Goal: Check status: Check status

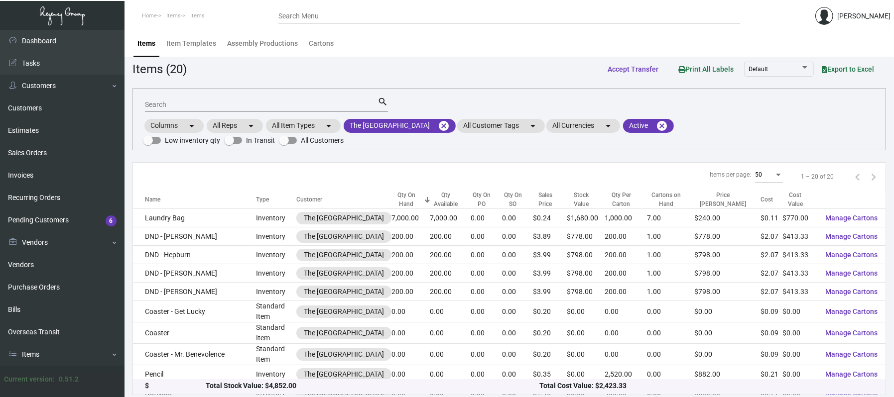
scroll to position [224, 0]
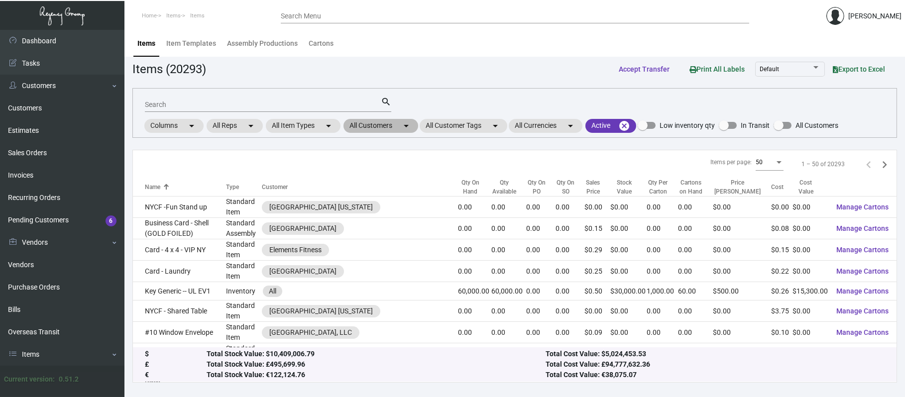
click at [389, 126] on mat-chip "All Customers arrow_drop_down" at bounding box center [381, 126] width 75 height 14
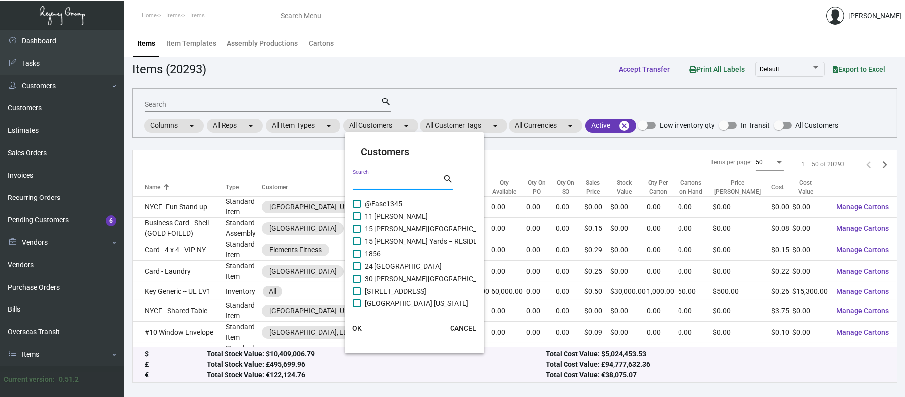
click at [382, 180] on input "Search" at bounding box center [398, 182] width 90 height 8
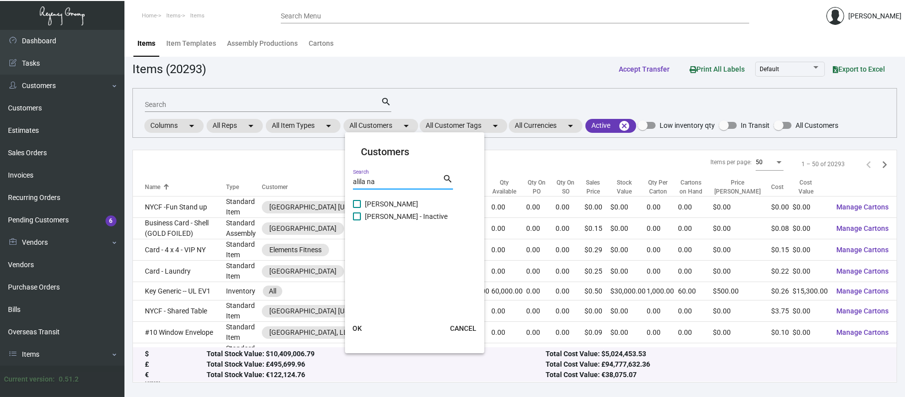
type input "alila na"
click at [388, 201] on span "[PERSON_NAME]" at bounding box center [391, 204] width 53 height 12
click at [357, 208] on input "[PERSON_NAME]" at bounding box center [356, 208] width 0 height 0
checkbox input "true"
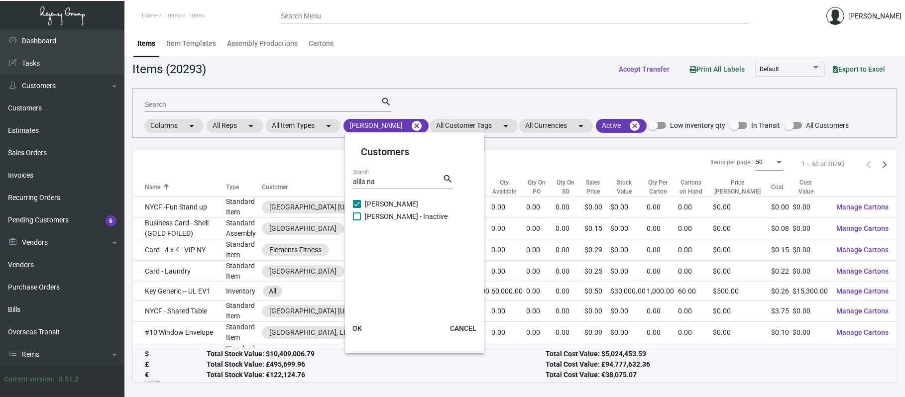
click at [357, 325] on span "OK" at bounding box center [357, 329] width 9 height 8
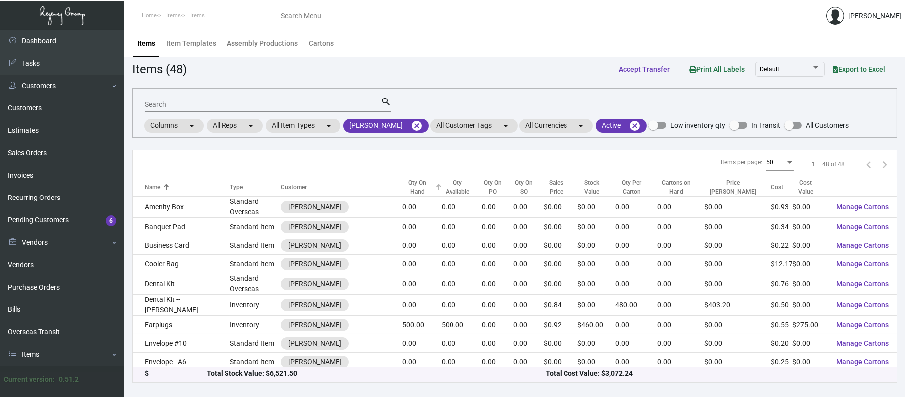
click at [410, 192] on div "Qty On Hand" at bounding box center [417, 187] width 30 height 18
click at [409, 183] on div "Qty On Hand" at bounding box center [417, 187] width 30 height 18
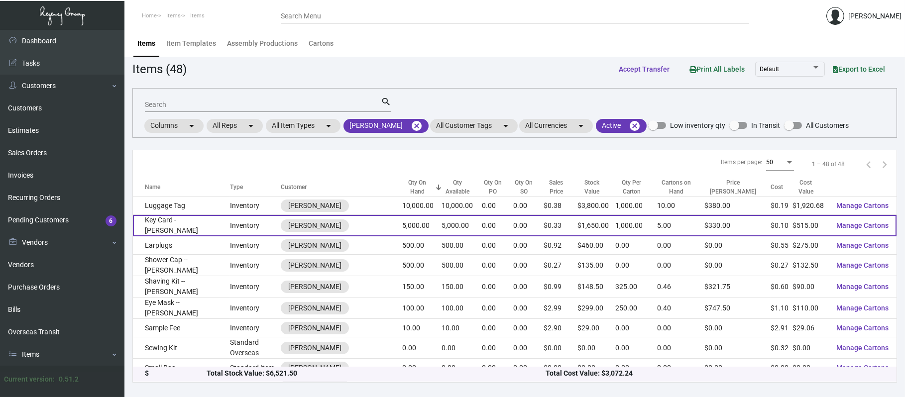
click at [190, 224] on td "Key Card - [PERSON_NAME]" at bounding box center [181, 225] width 97 height 21
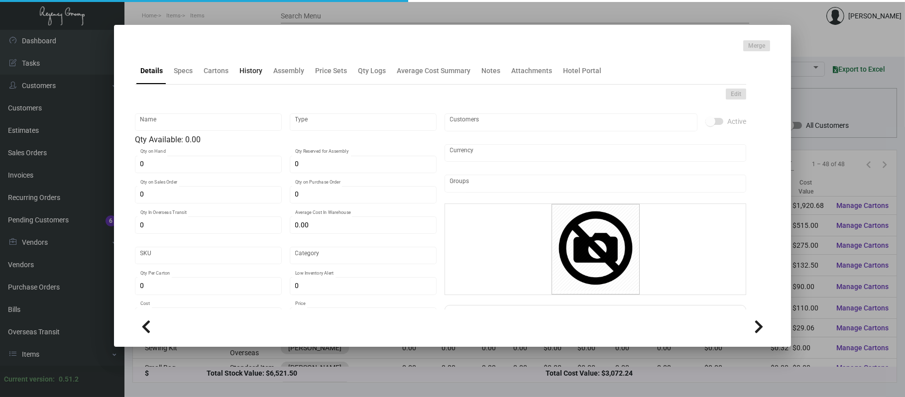
click at [256, 69] on div "History" at bounding box center [250, 71] width 23 height 10
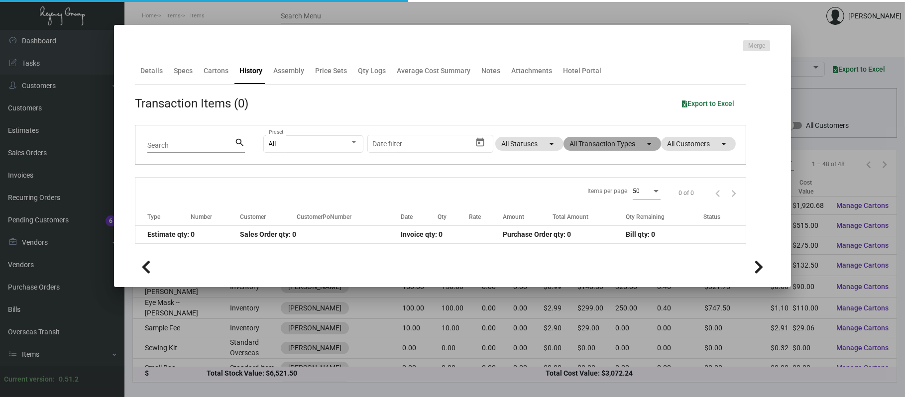
click at [612, 144] on mat-chip "All Transaction Types arrow_drop_down" at bounding box center [613, 144] width 98 height 14
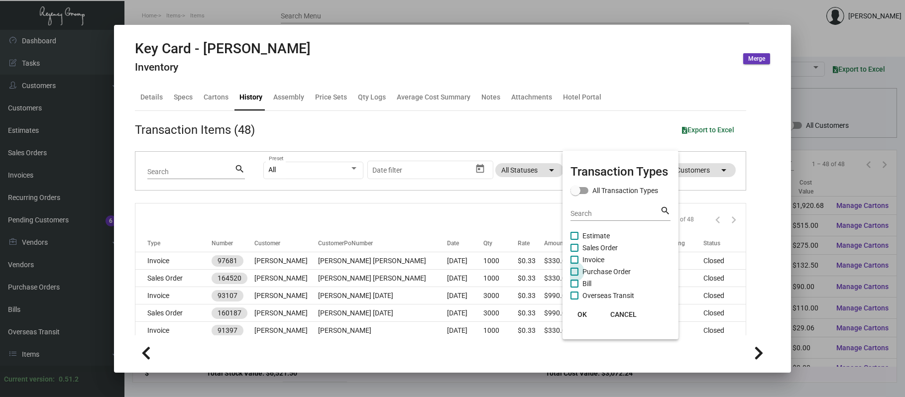
click at [604, 266] on span "Purchase Order" at bounding box center [607, 272] width 48 height 12
click at [575, 276] on input "Purchase Order" at bounding box center [574, 276] width 0 height 0
click at [604, 269] on span "Purchase Order" at bounding box center [607, 272] width 48 height 12
click at [575, 276] on input "Purchase Order" at bounding box center [574, 276] width 0 height 0
checkbox input "false"
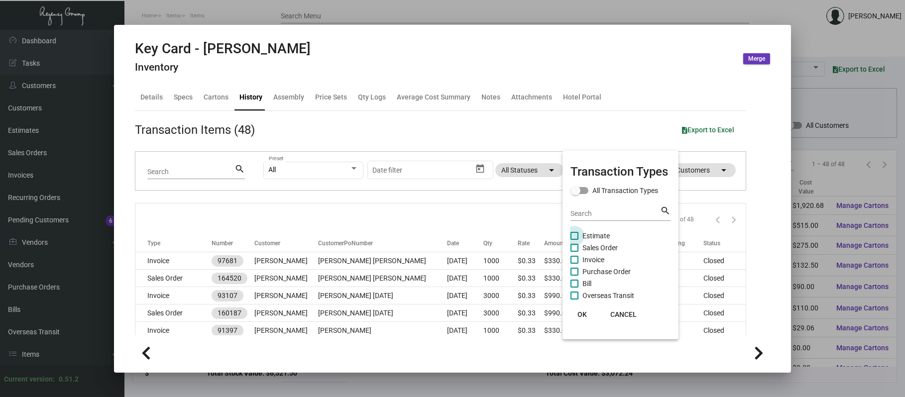
click at [597, 236] on span "Estimate" at bounding box center [596, 236] width 27 height 12
click at [575, 240] on input "Estimate" at bounding box center [574, 240] width 0 height 0
checkbox input "true"
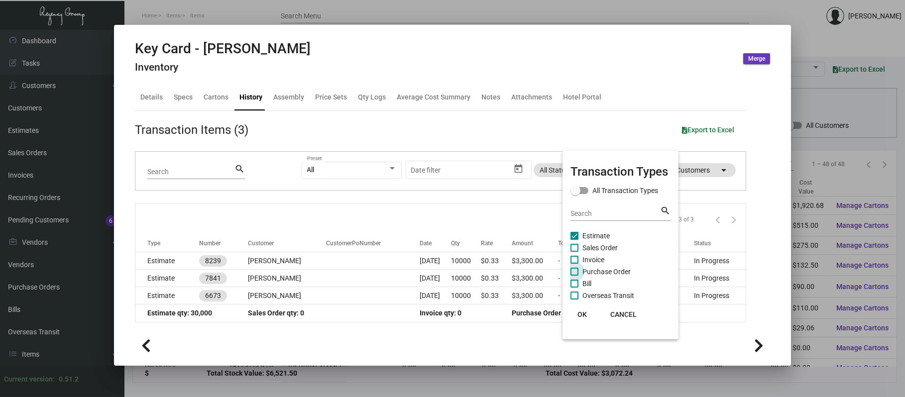
click at [595, 272] on span "Purchase Order" at bounding box center [607, 272] width 48 height 12
click at [575, 276] on input "Purchase Order" at bounding box center [574, 276] width 0 height 0
checkbox input "true"
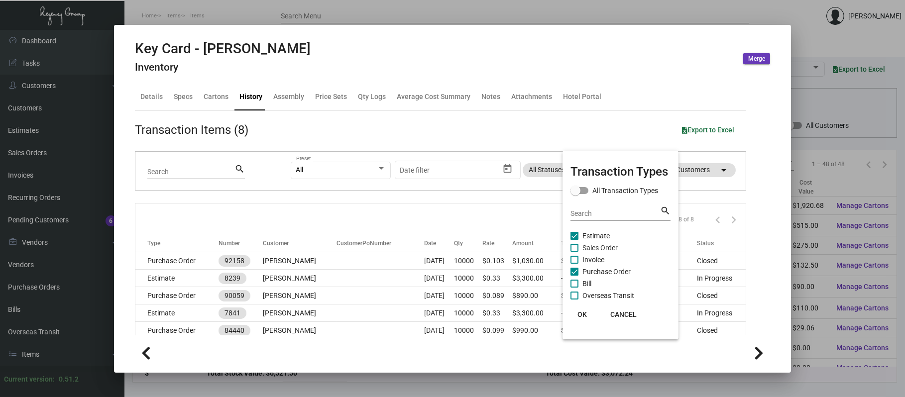
click at [544, 16] on div at bounding box center [452, 198] width 905 height 397
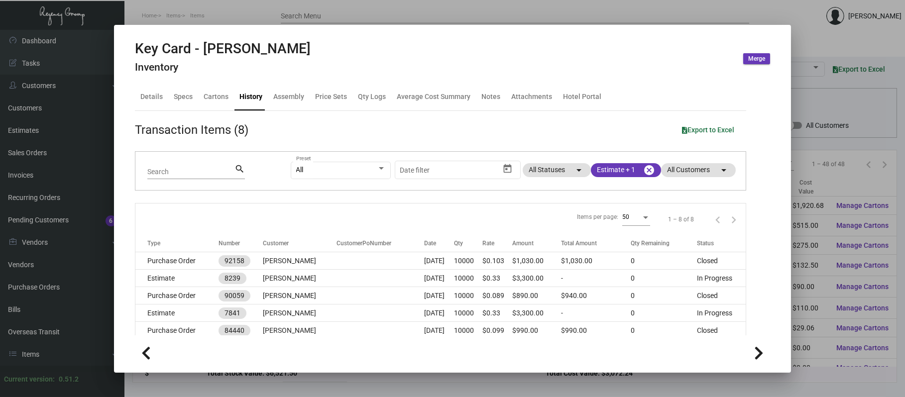
click at [540, 6] on div at bounding box center [452, 198] width 905 height 397
